Goal: Find specific page/section: Find specific page/section

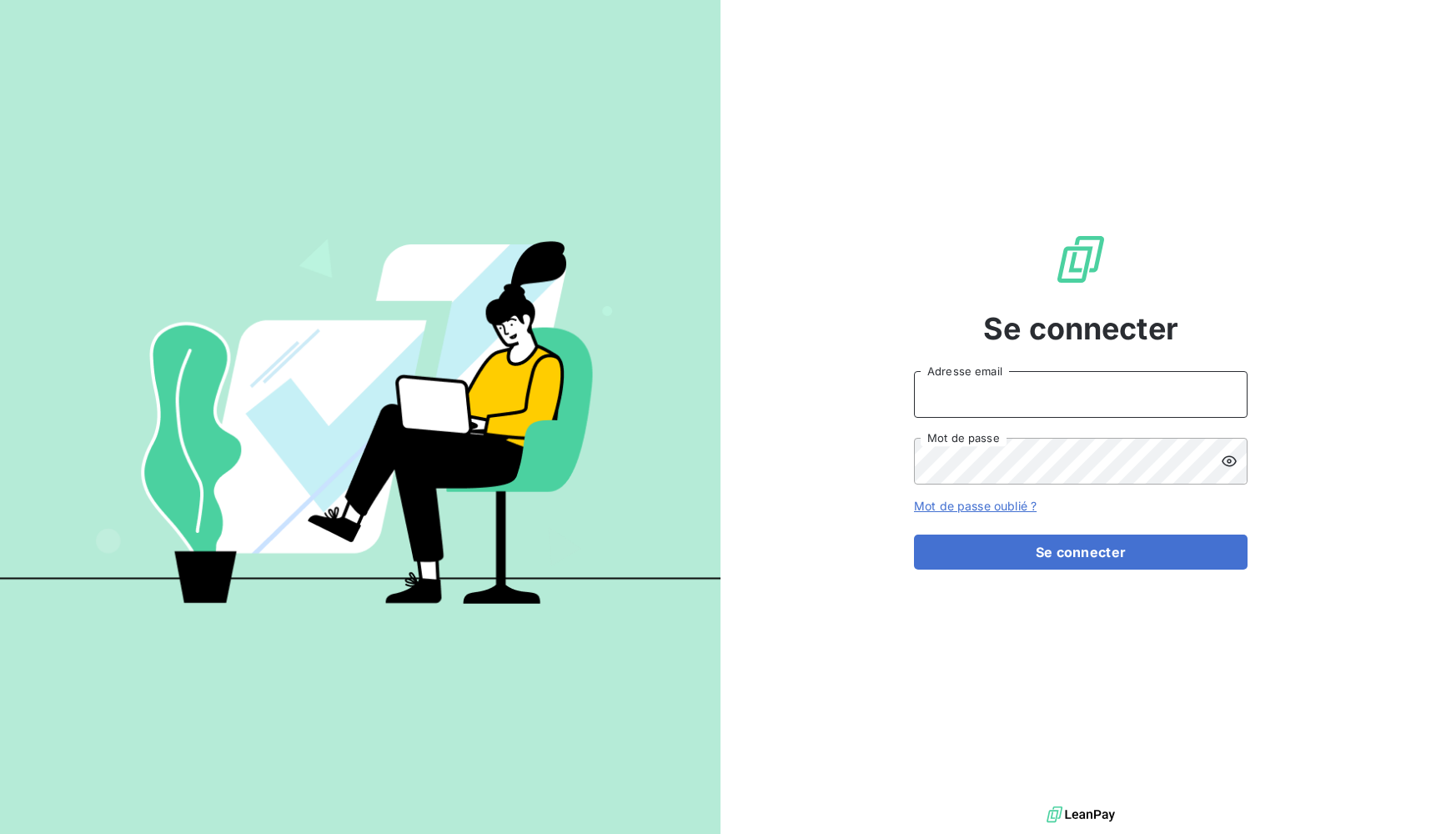
type input "admin@newcliptechnics"
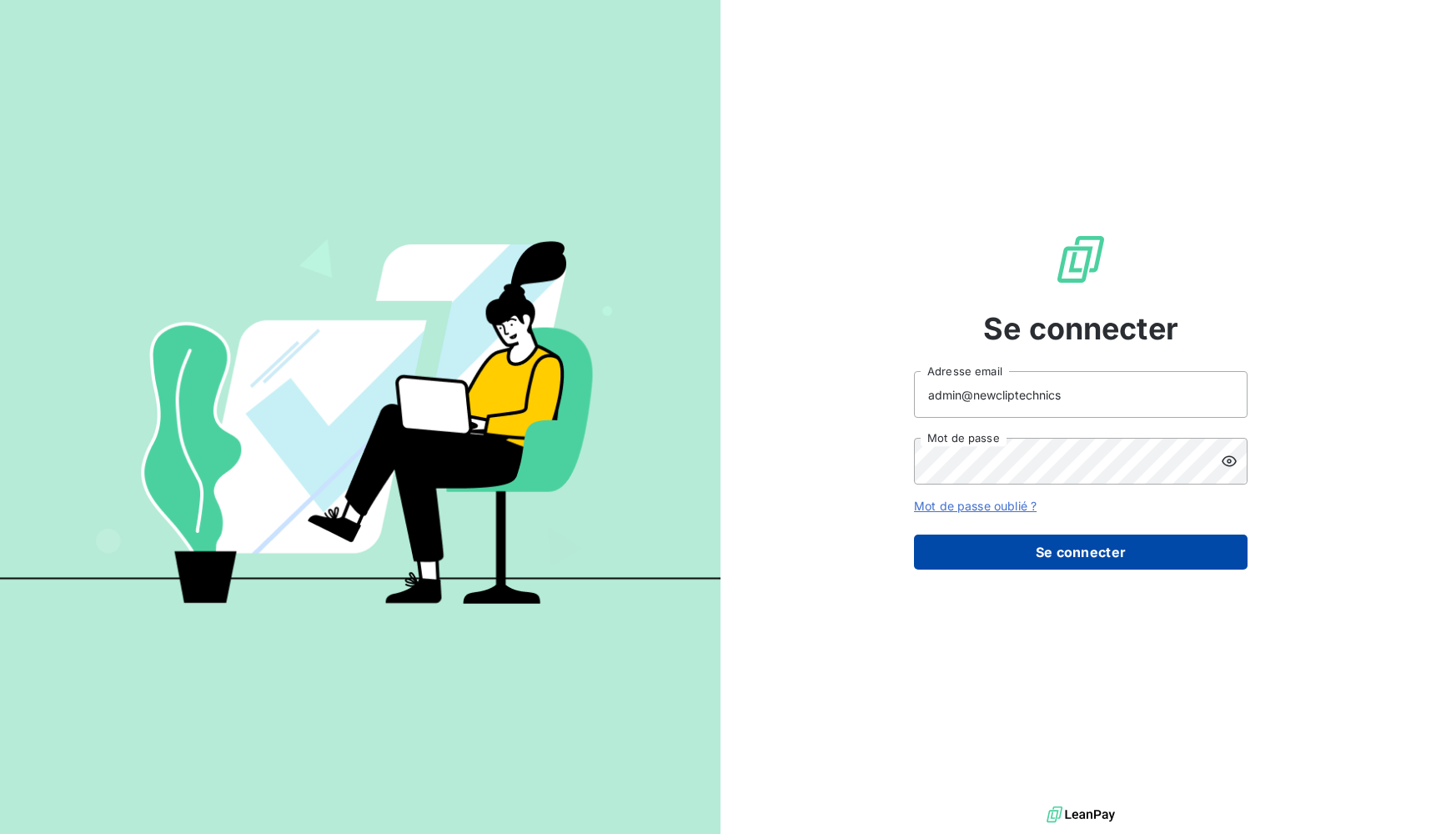
click at [985, 543] on button "Se connecter" at bounding box center [1080, 551] width 333 height 35
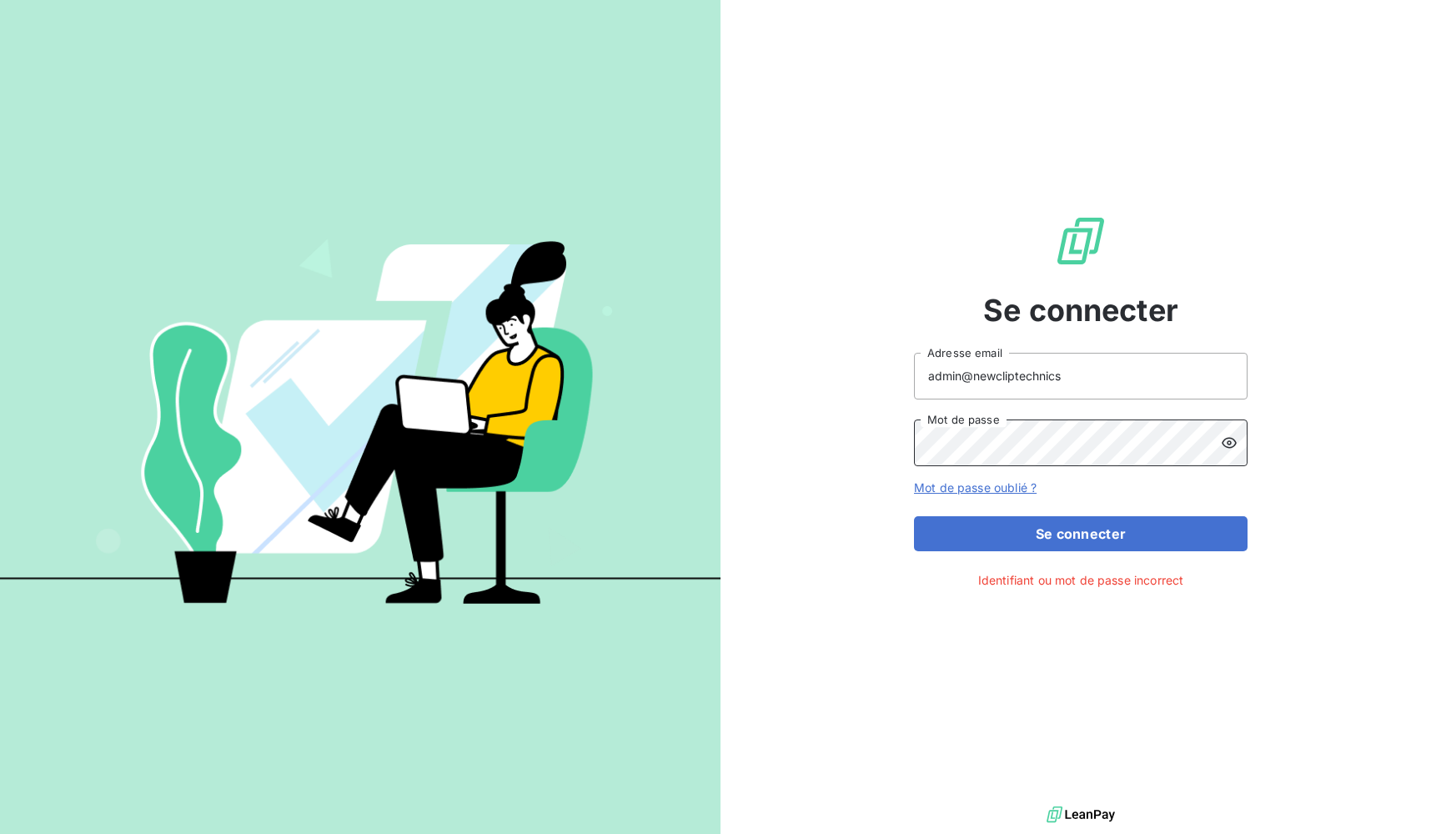
click at [1081, 533] on button "Se connecter" at bounding box center [1080, 533] width 333 height 35
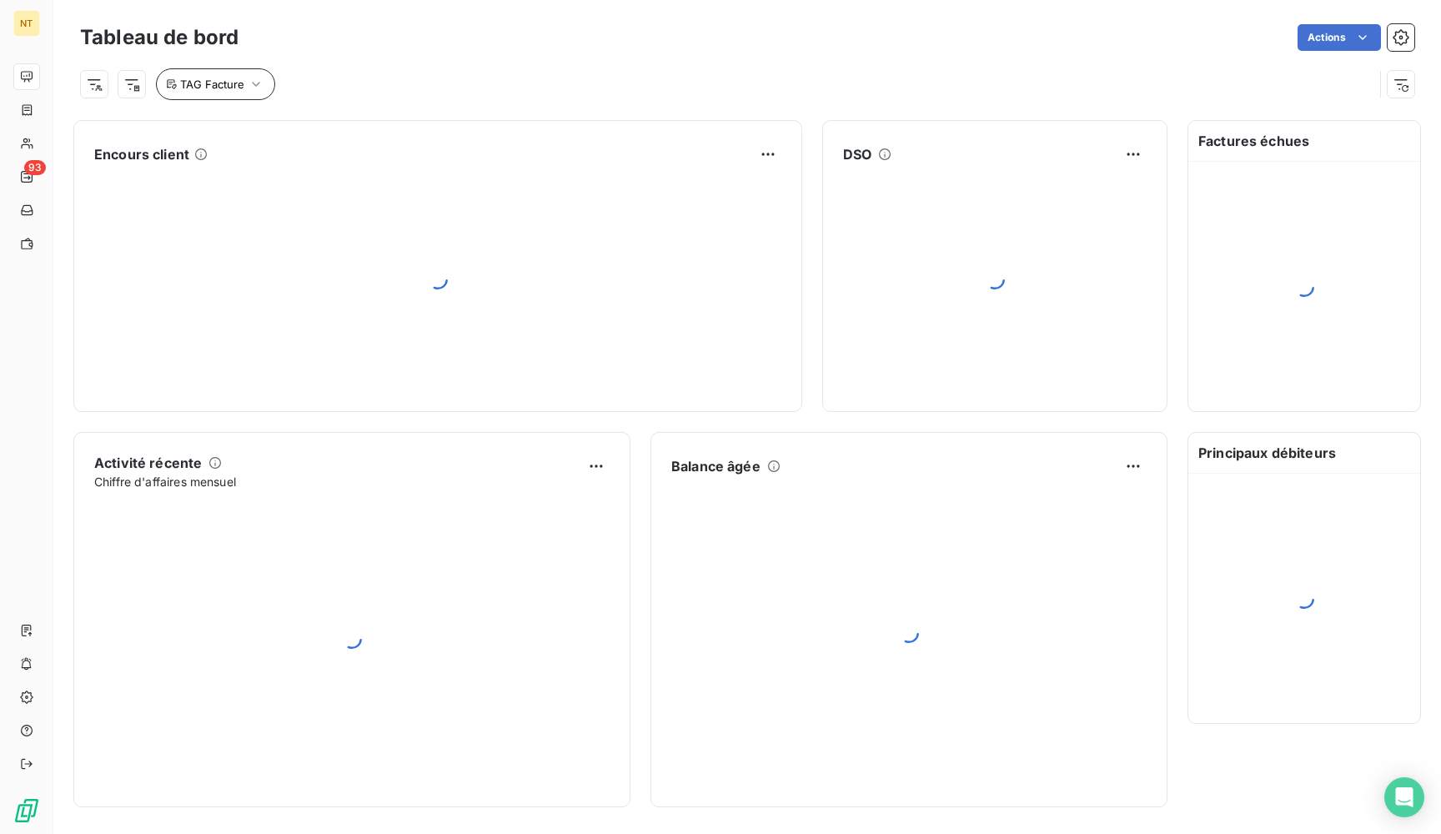
click at [238, 86] on span "TAG Facture" at bounding box center [212, 84] width 64 height 13
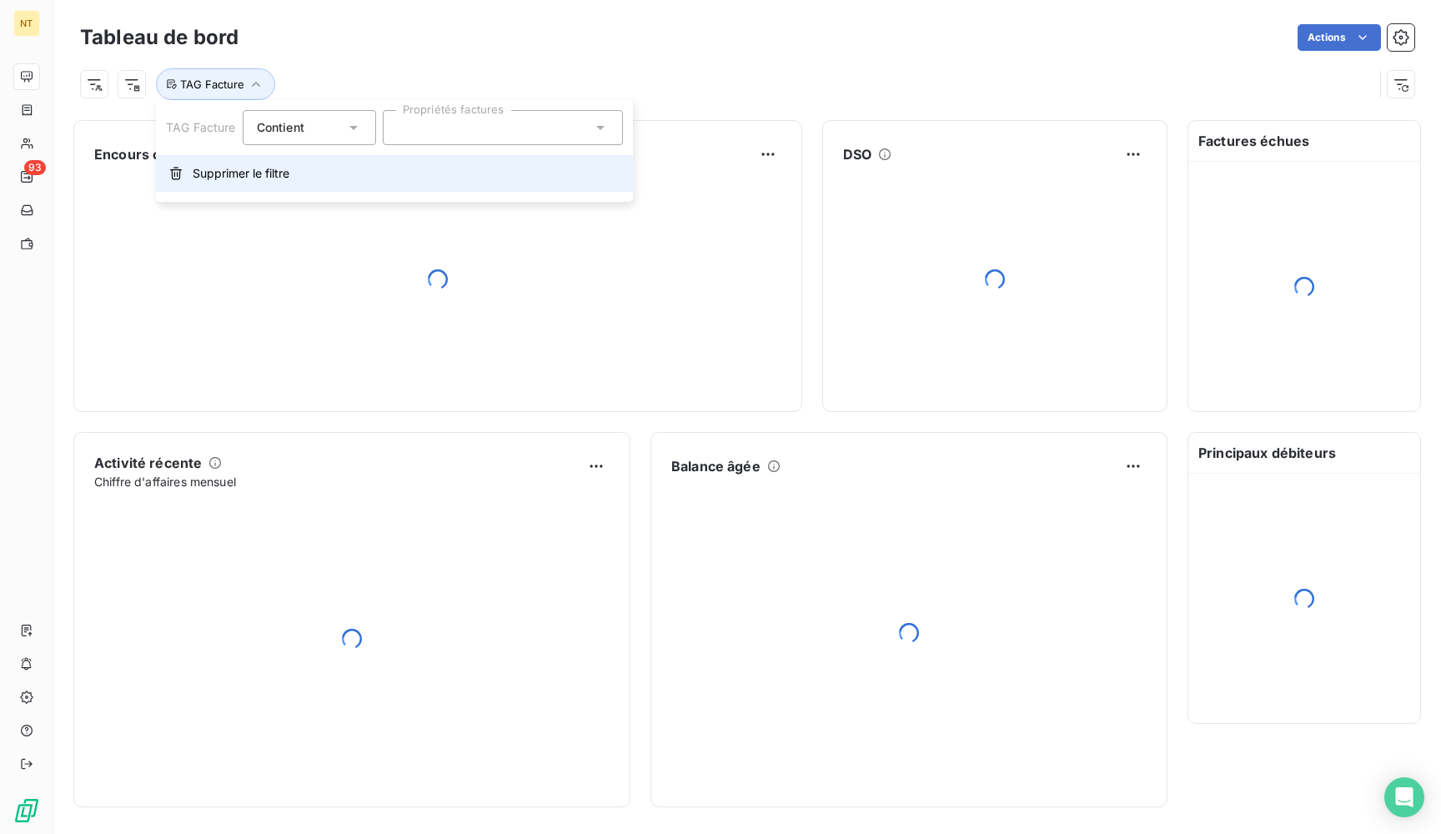
click at [245, 180] on span "Supprimer le filtre" at bounding box center [241, 173] width 97 height 17
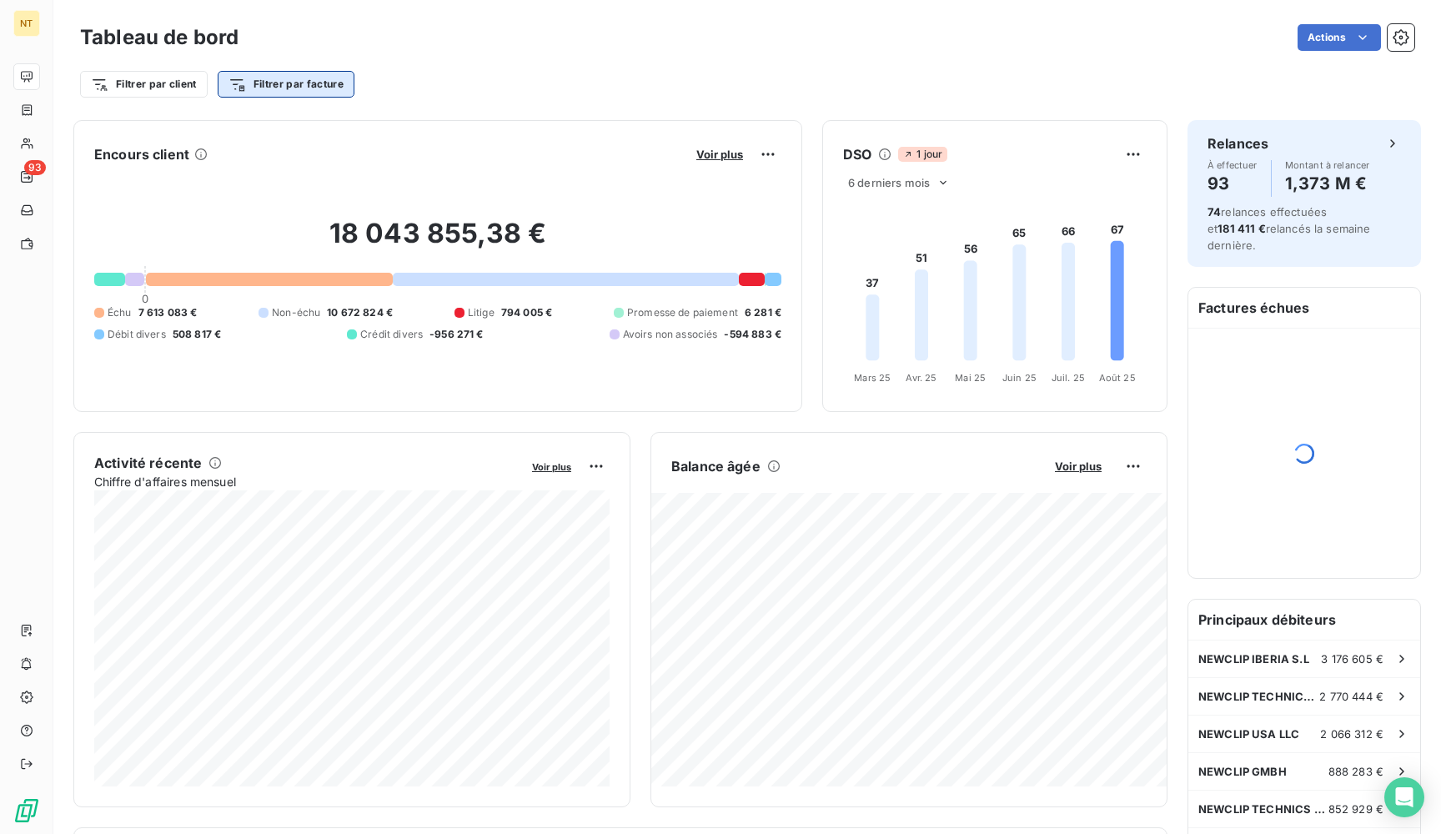
click at [336, 81] on html "NT 93 Tableau de bord Actions Filtrer par client Filtrer par facture Encours cl…" at bounding box center [720, 417] width 1441 height 834
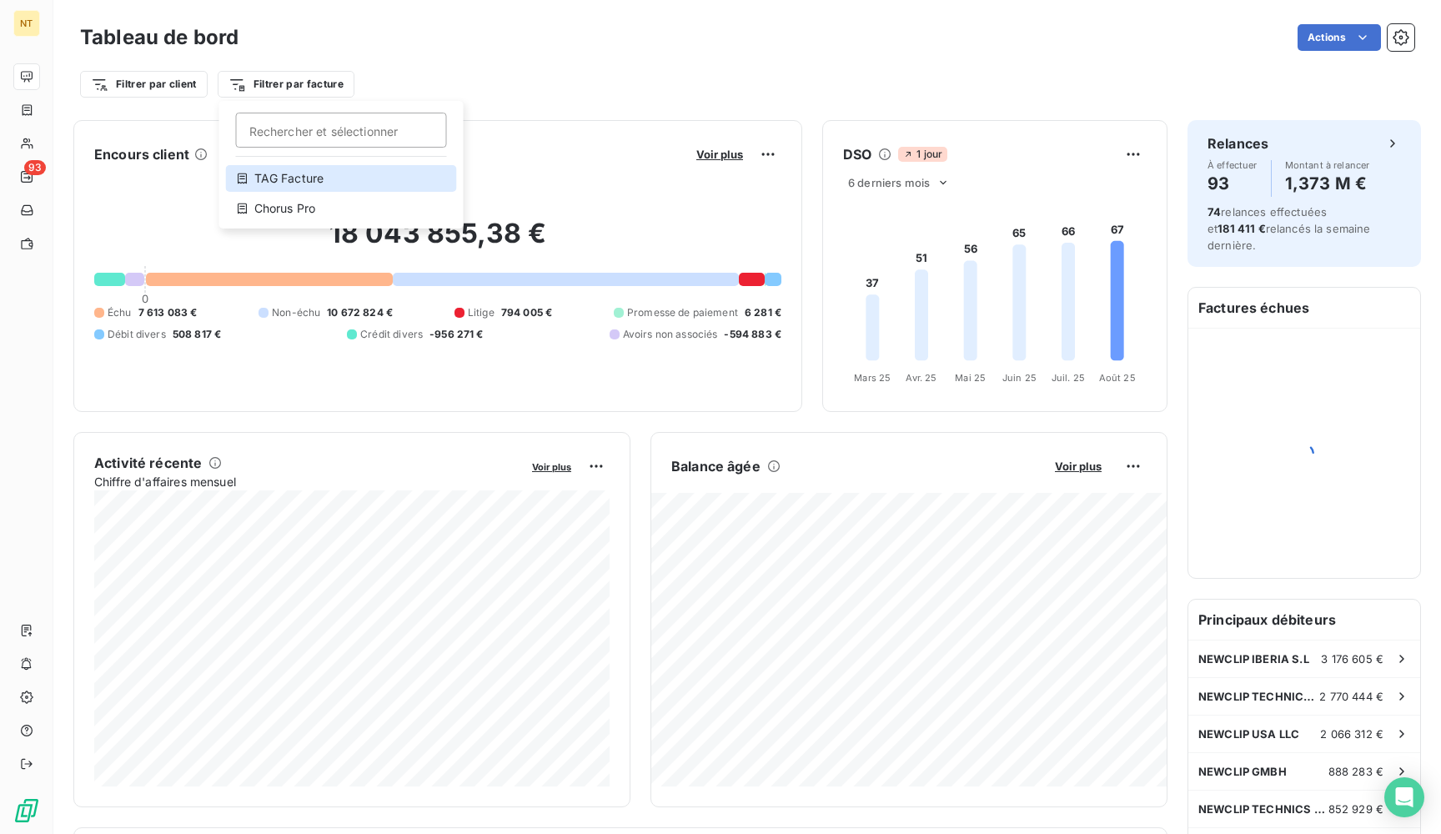
click at [313, 176] on div "TAG Facture" at bounding box center [341, 178] width 231 height 27
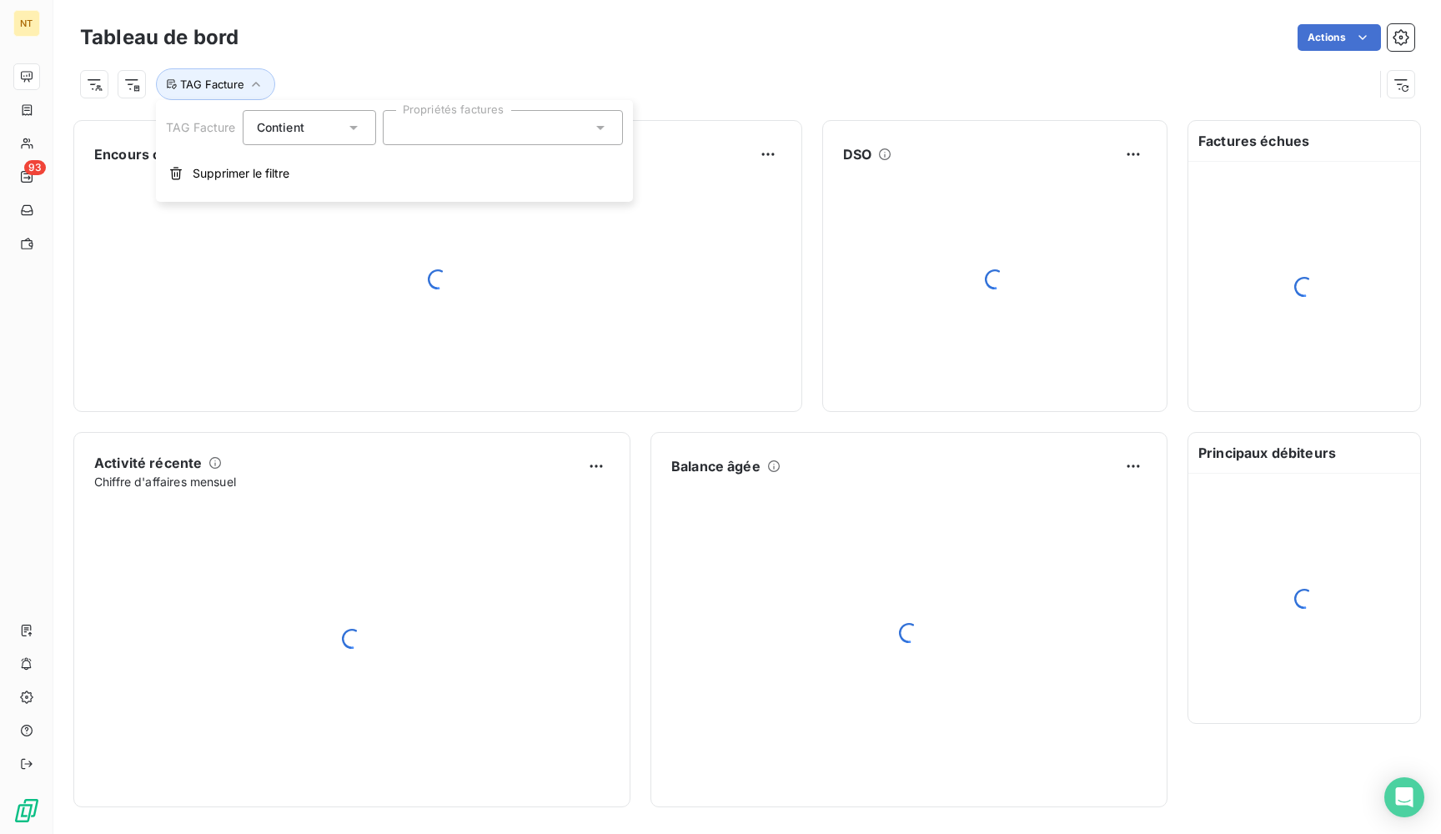
click at [417, 133] on div at bounding box center [503, 127] width 240 height 35
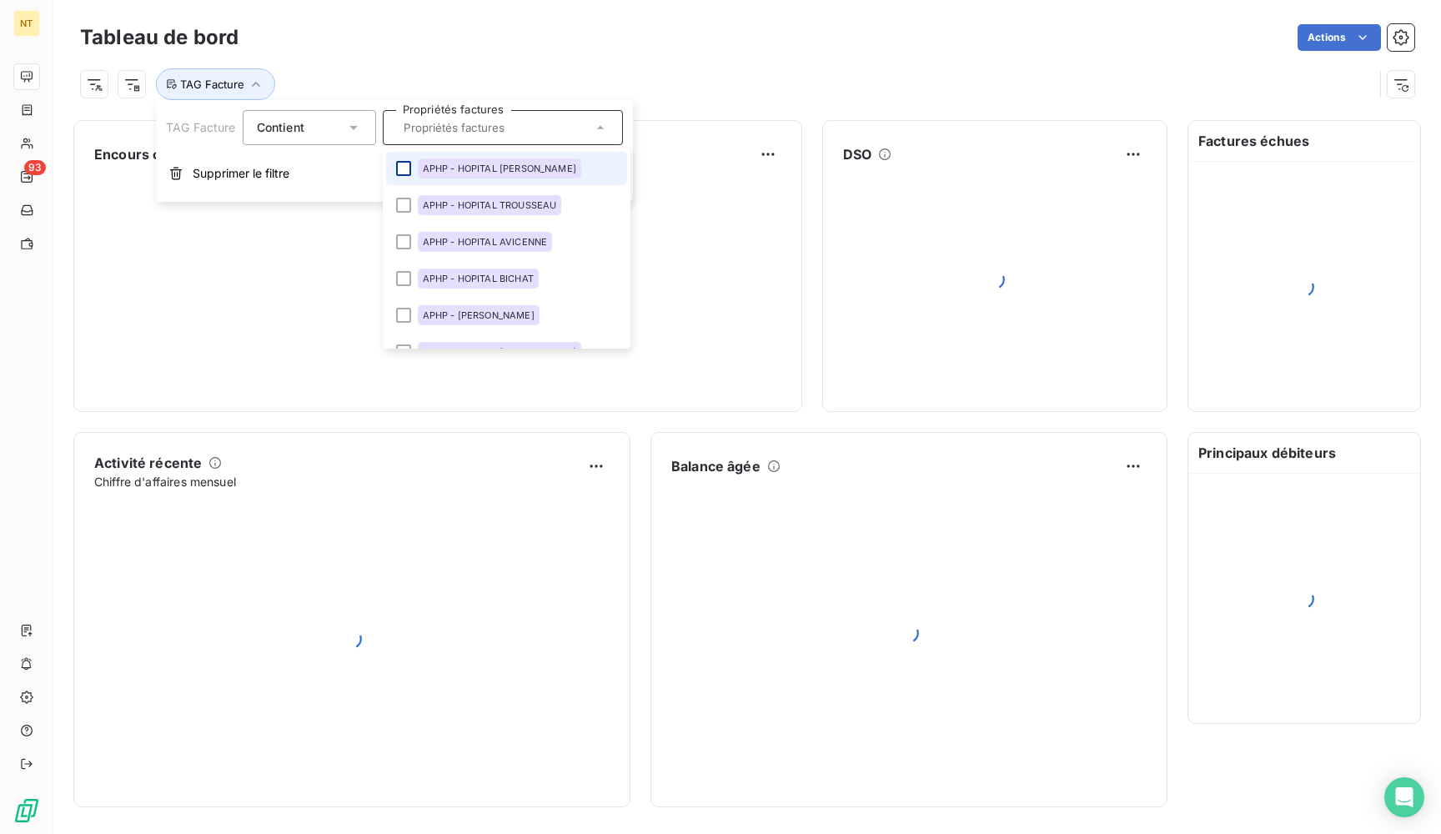
click at [406, 165] on div at bounding box center [403, 168] width 15 height 15
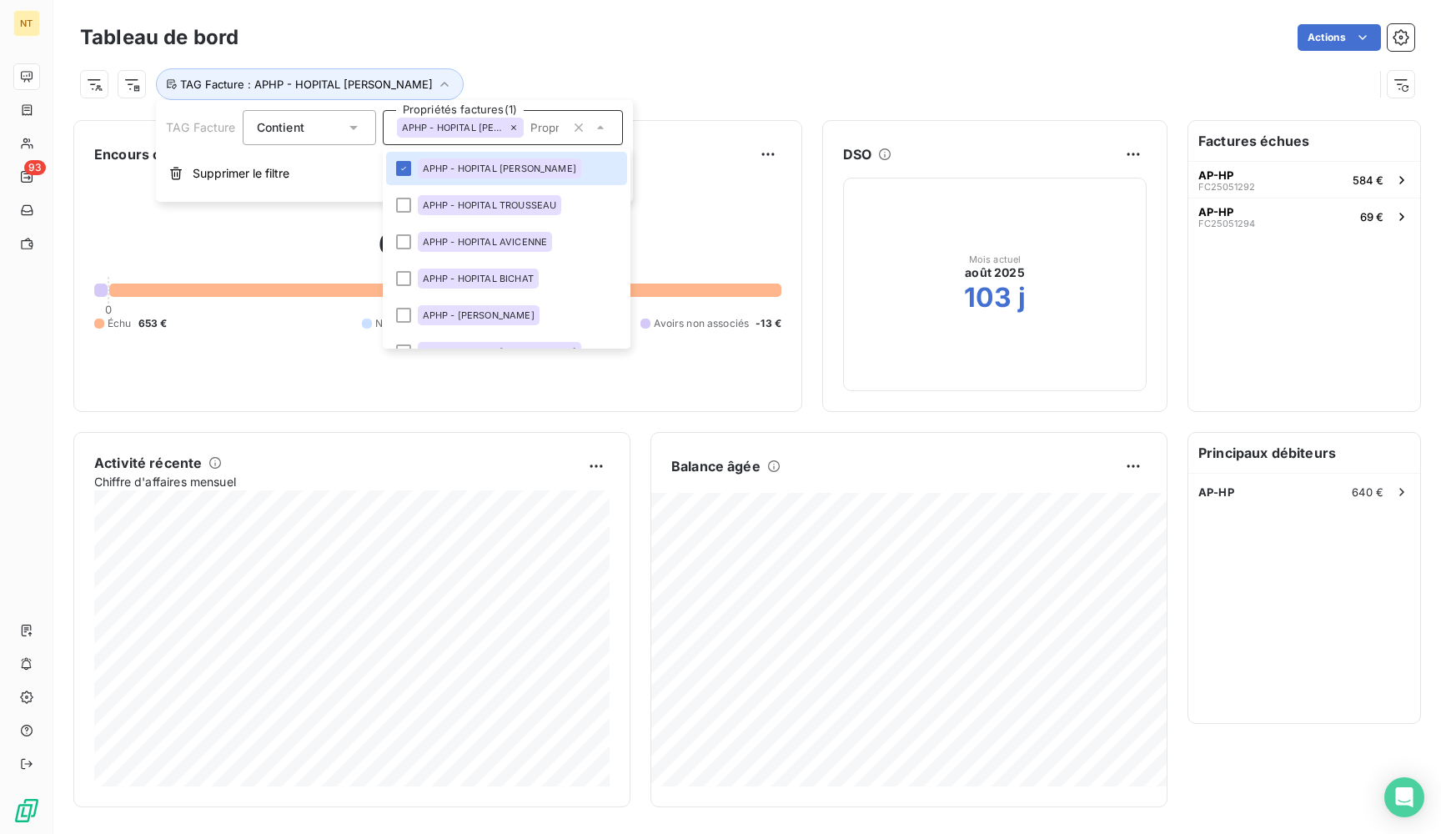
click at [536, 63] on div "TAG Facture : APHP - HOPITAL RAYMOND POINCARE" at bounding box center [747, 77] width 1334 height 45
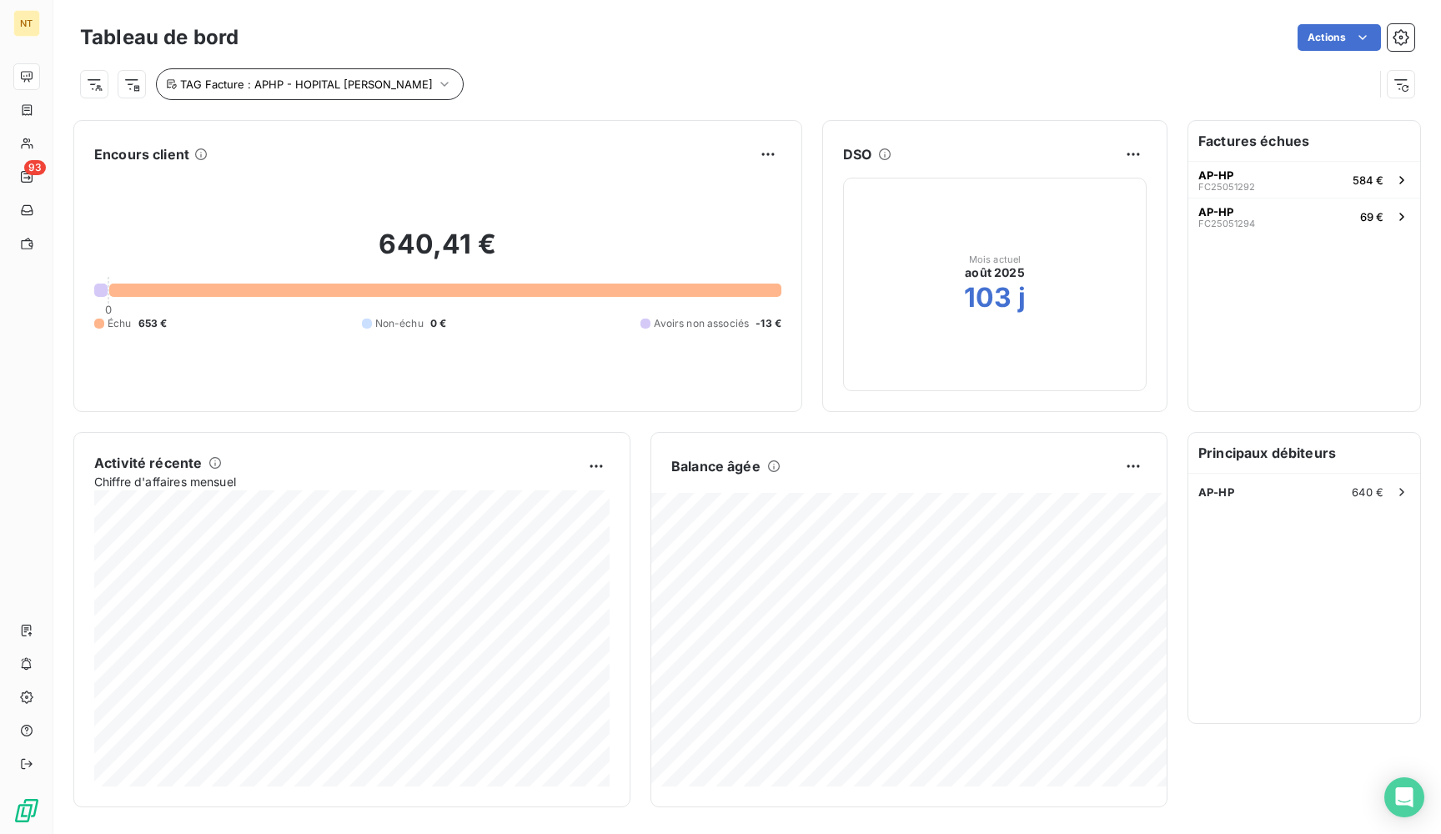
click at [397, 91] on button "TAG Facture : APHP - HOPITAL RAYMOND POINCARE" at bounding box center [310, 84] width 308 height 32
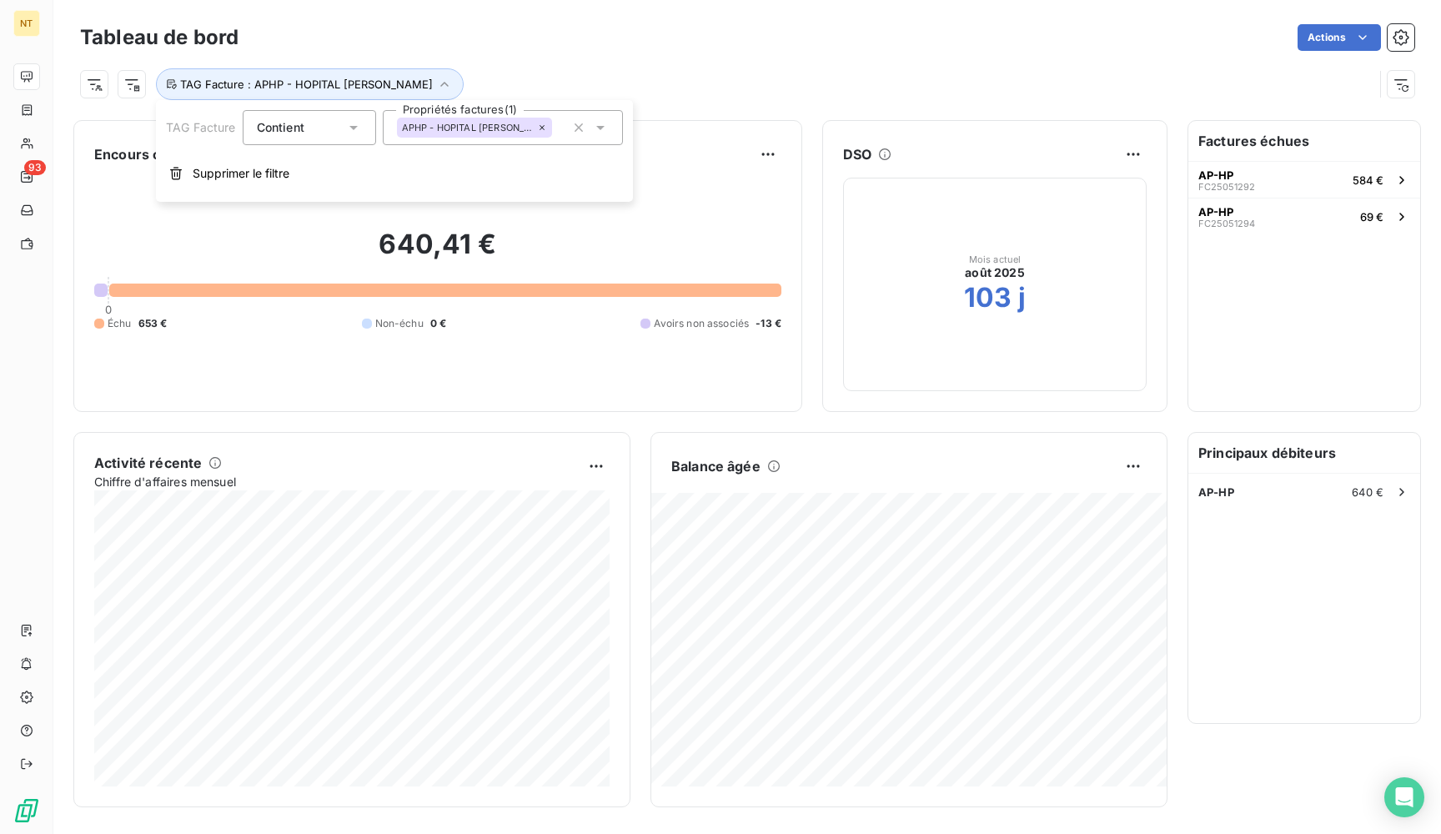
click at [412, 143] on div "APHP - HOPITAL RAYMOND POINCARE" at bounding box center [503, 127] width 240 height 35
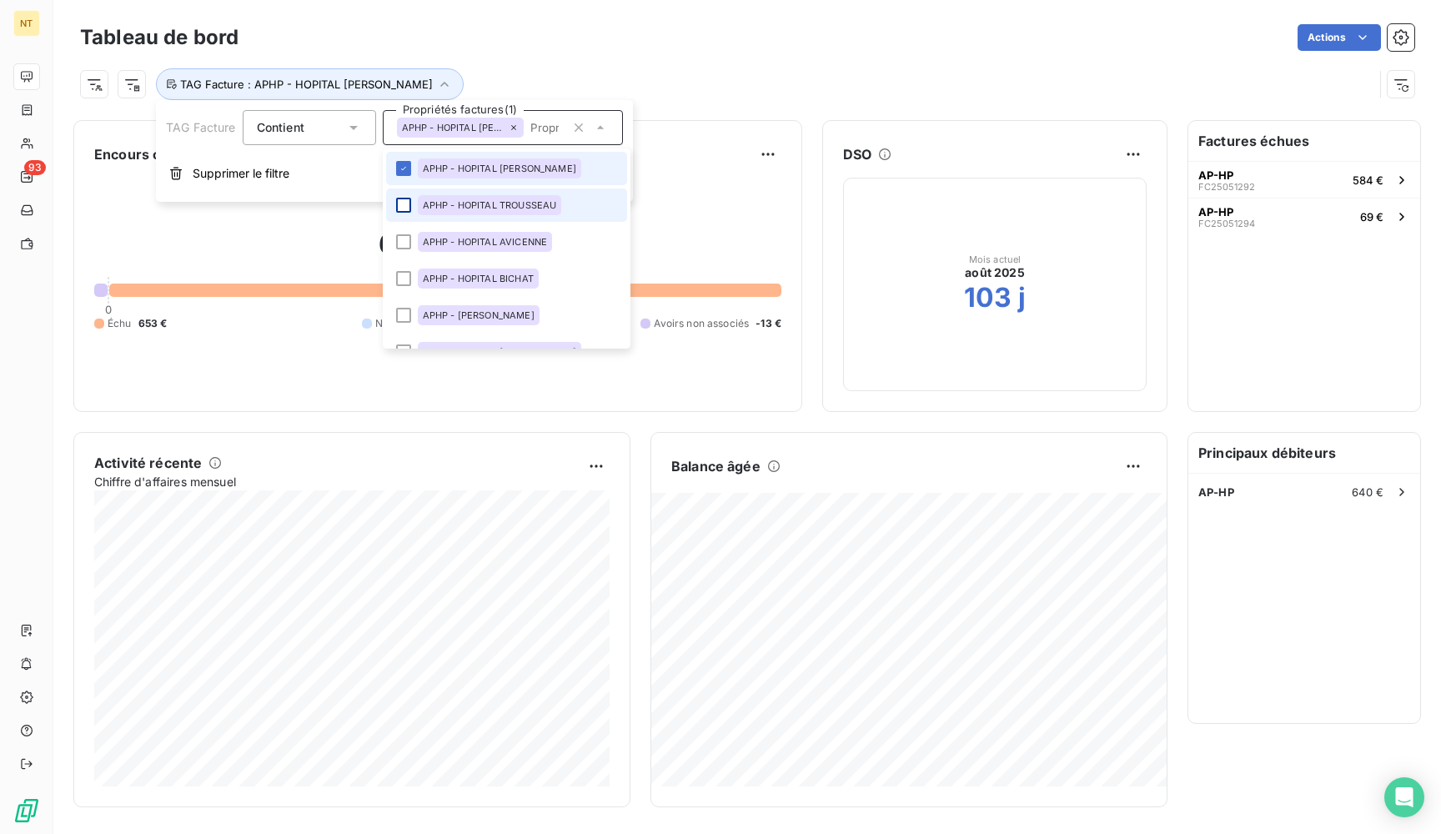
click at [404, 199] on div at bounding box center [403, 205] width 15 height 15
click at [405, 242] on div at bounding box center [403, 241] width 15 height 15
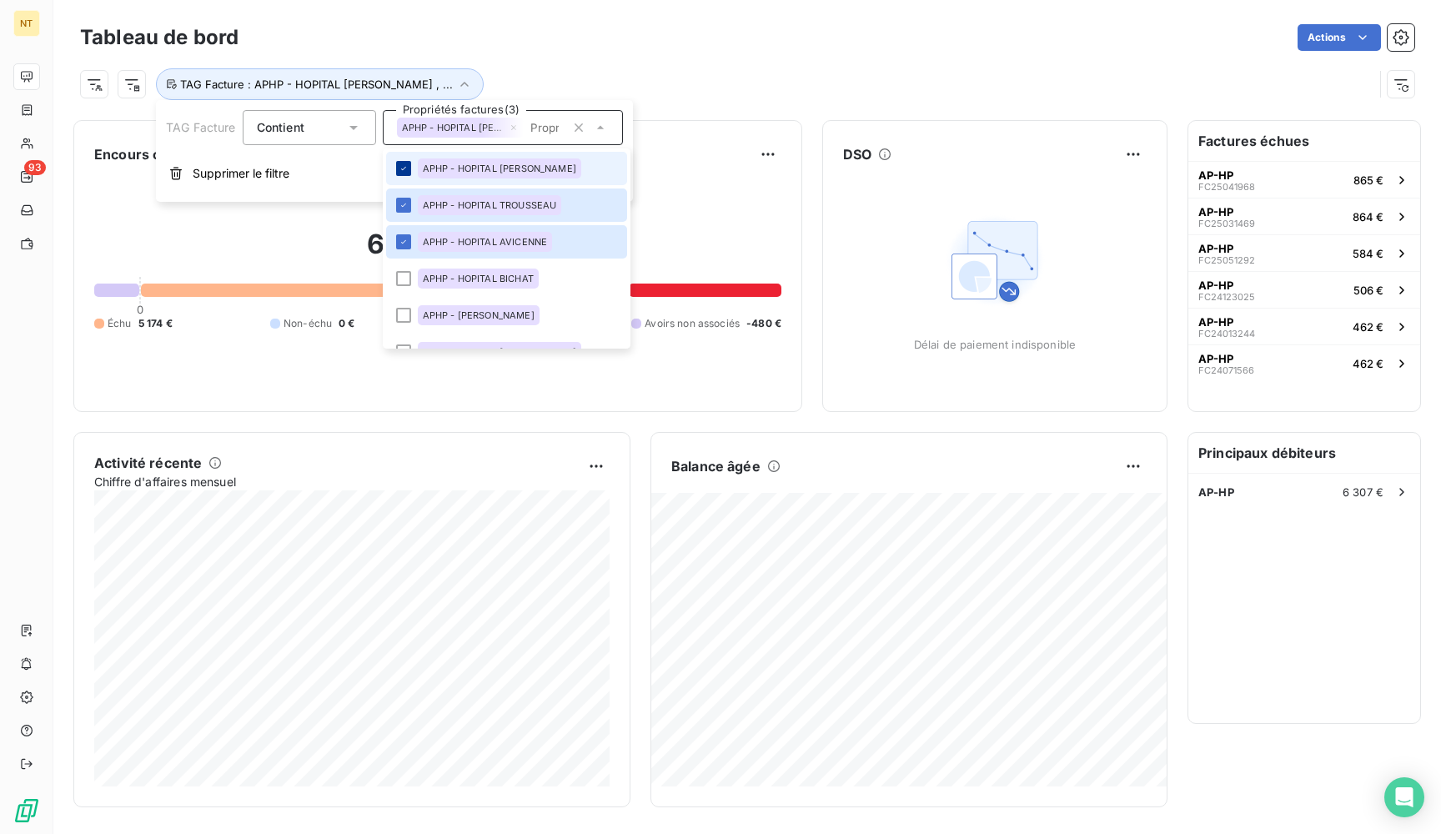
click at [405, 170] on icon at bounding box center [404, 168] width 10 height 10
click at [405, 203] on icon at bounding box center [404, 205] width 10 height 10
click at [405, 241] on icon at bounding box center [404, 242] width 10 height 10
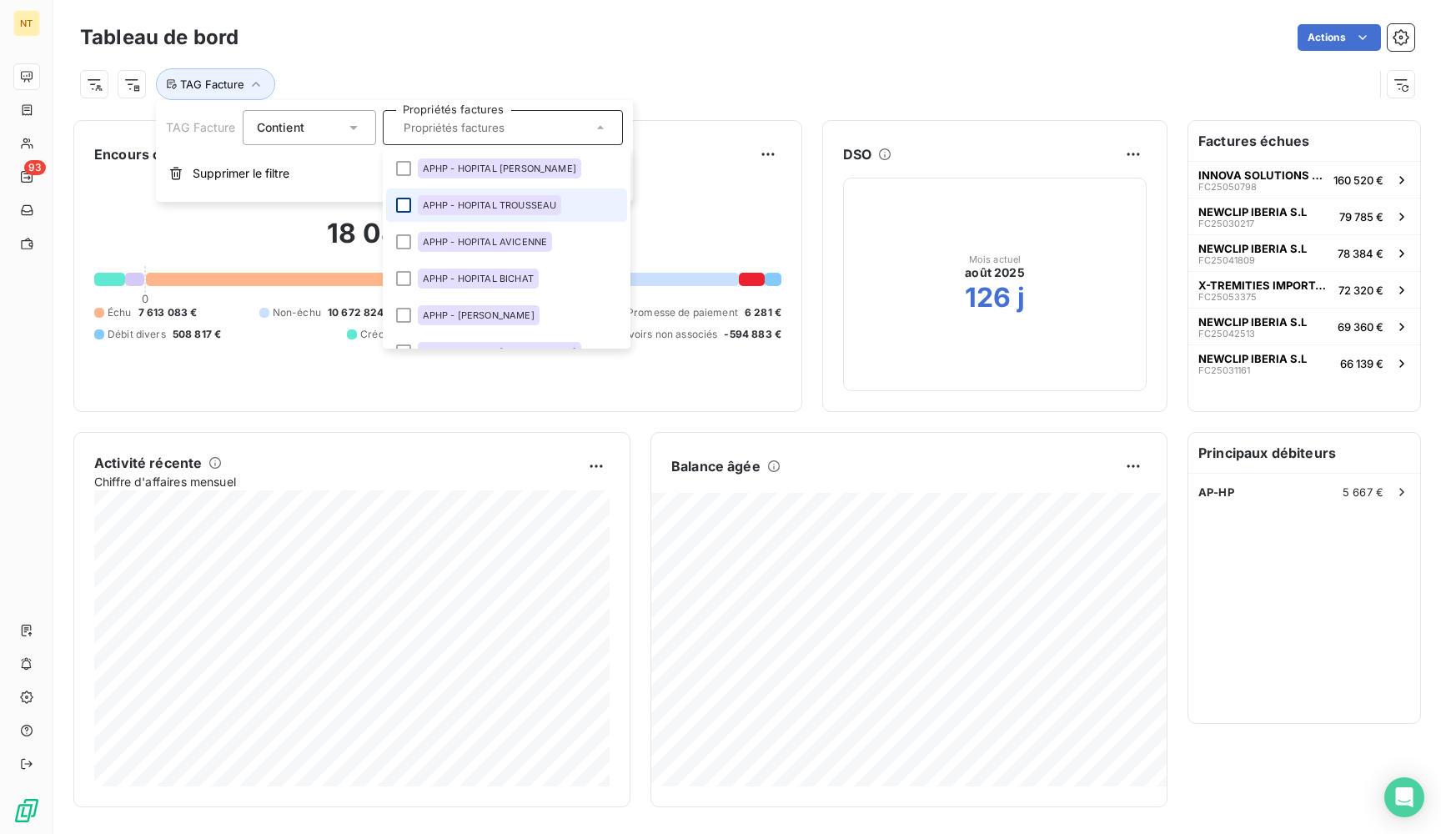
click at [575, 36] on div "Actions" at bounding box center [836, 37] width 1156 height 27
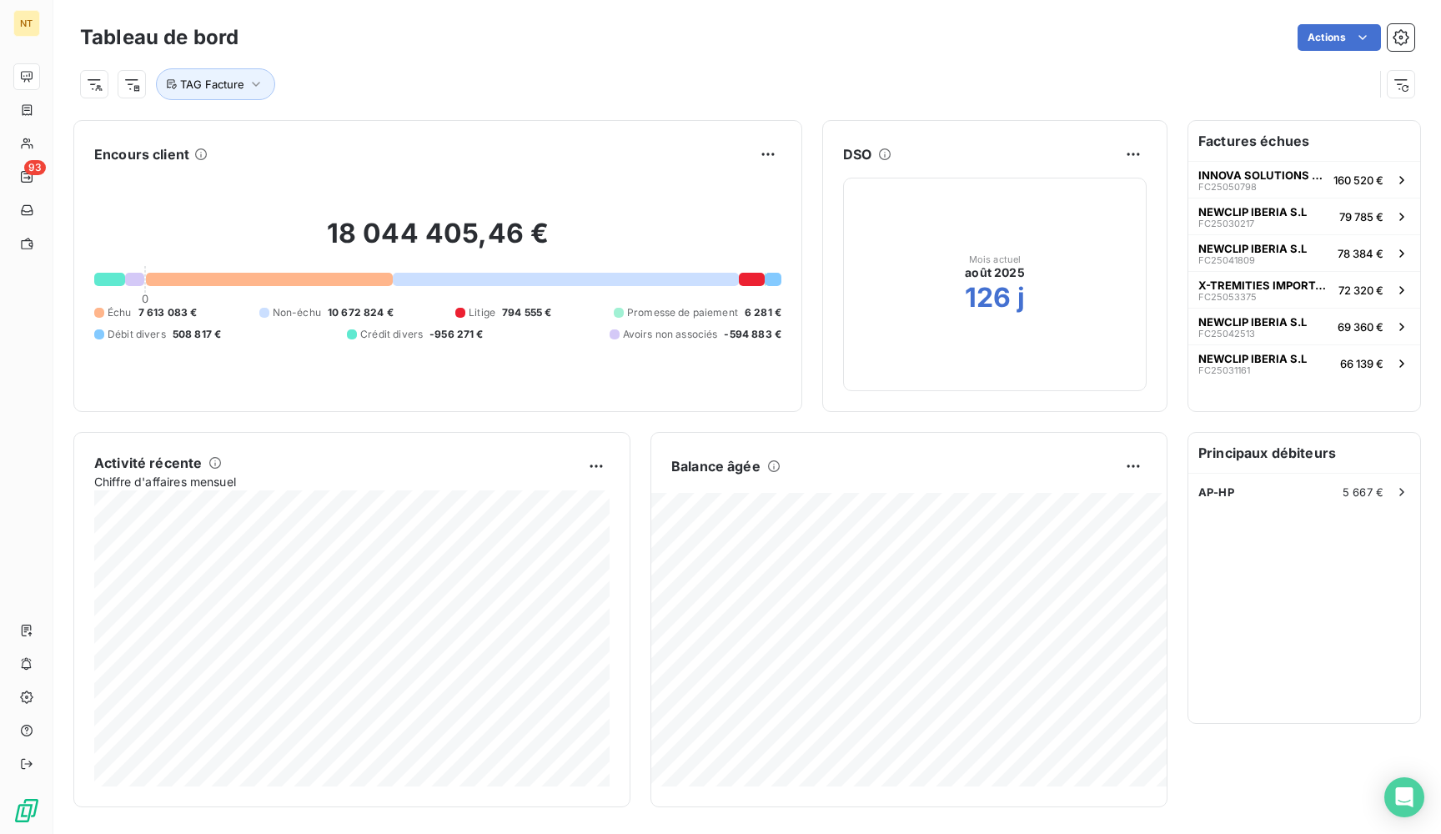
click at [233, 100] on div "Tableau de bord Actions TAG Facture" at bounding box center [746, 55] width 1387 height 110
click at [237, 60] on div "TAG Facture" at bounding box center [747, 77] width 1334 height 45
click at [237, 80] on span "TAG Facture" at bounding box center [212, 84] width 64 height 13
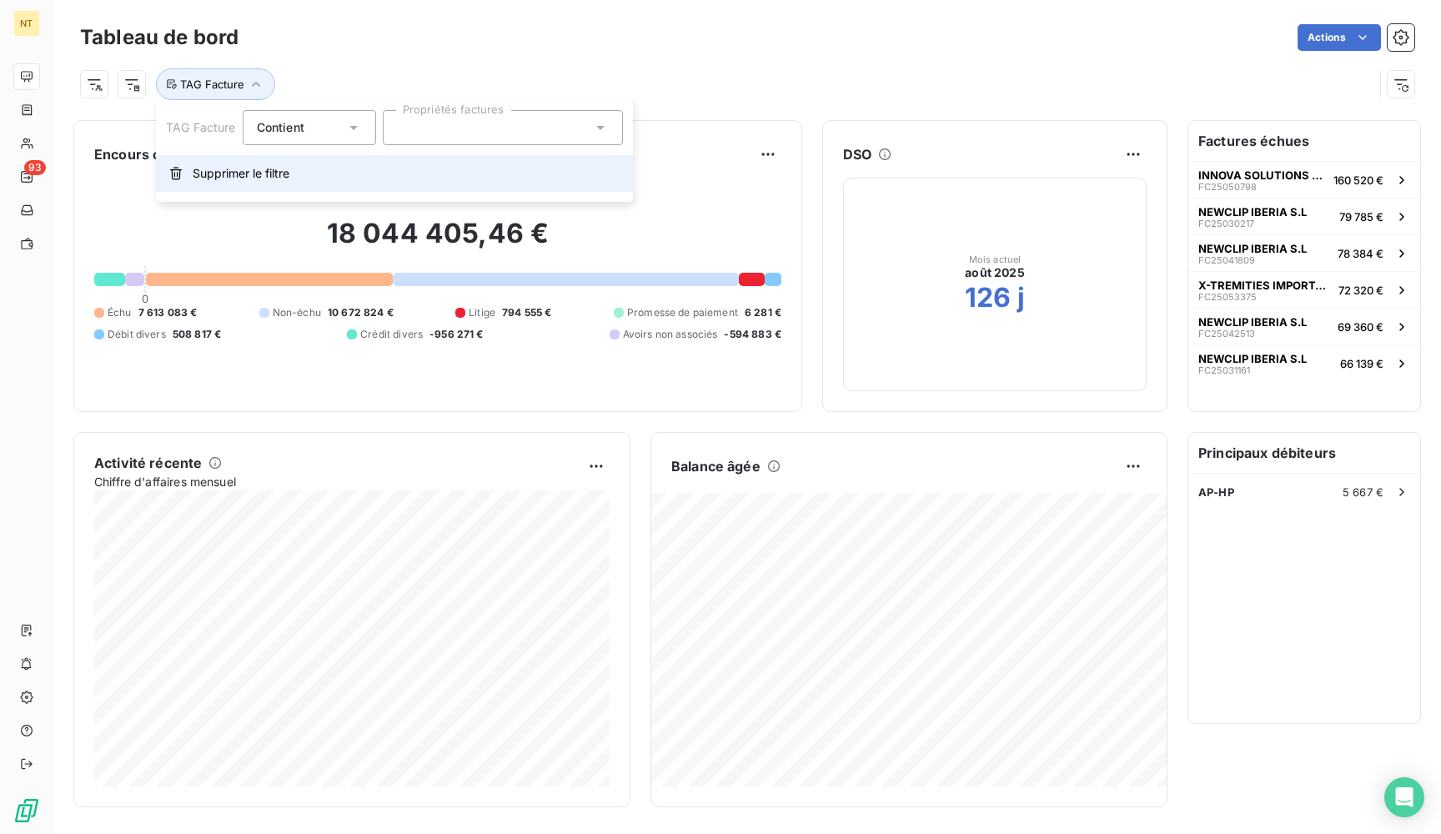
click at [251, 173] on span "Supprimer le filtre" at bounding box center [241, 173] width 97 height 17
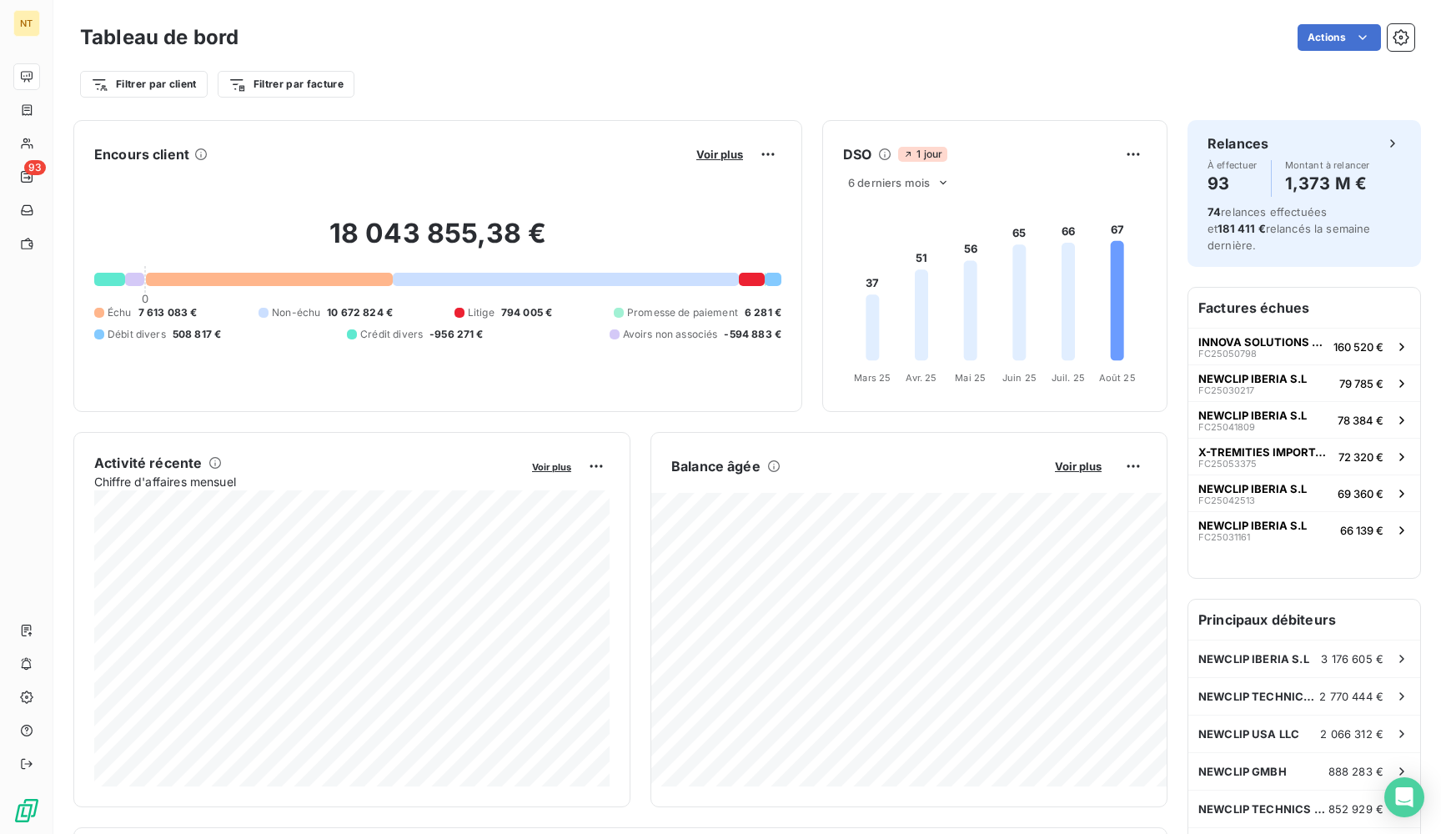
click at [371, 68] on div "Filtrer par client Filtrer par facture" at bounding box center [747, 84] width 1334 height 32
